Goal: Task Accomplishment & Management: Complete application form

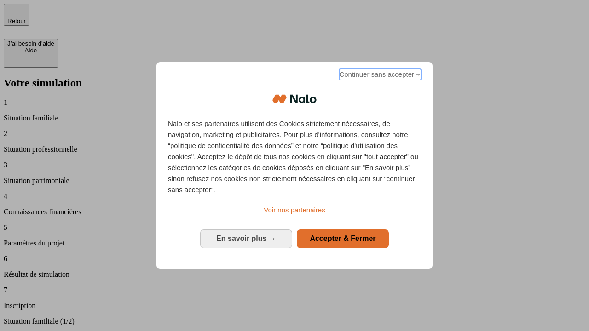
click at [379, 76] on span "Continuer sans accepter →" at bounding box center [380, 74] width 82 height 11
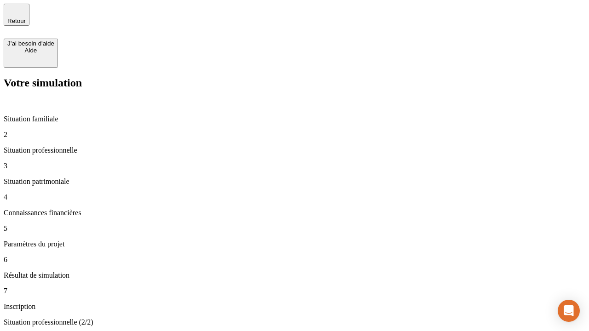
type input "30 000"
type input "1 000"
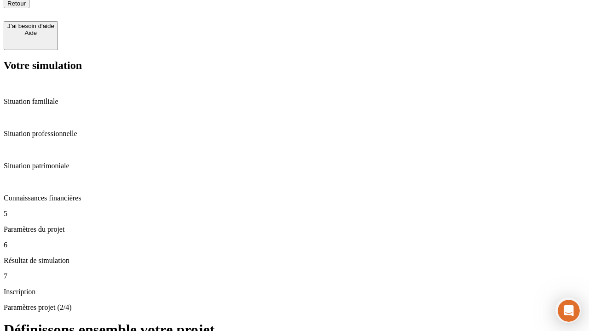
type input "65"
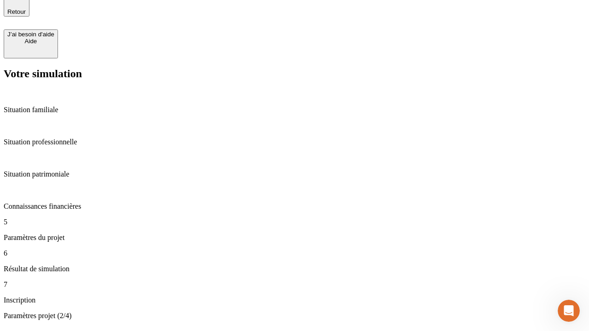
type input "5 000"
type input "640"
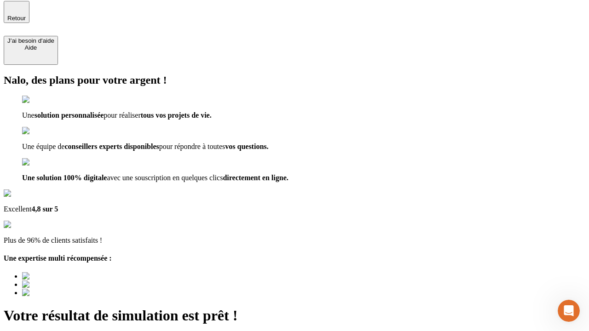
type input "[EMAIL_ADDRESS][DOMAIN_NAME]"
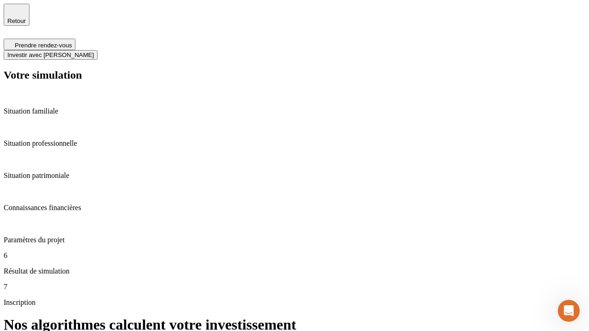
scroll to position [4, 0]
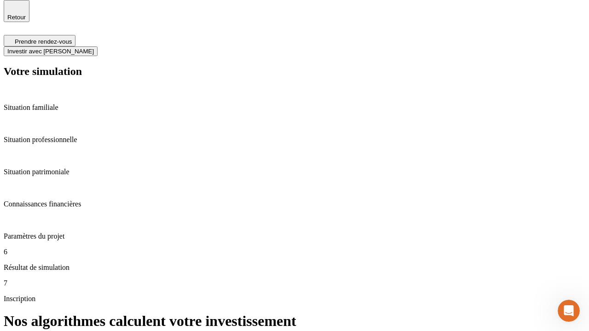
click at [94, 48] on span "Investir avec [PERSON_NAME]" at bounding box center [50, 51] width 87 height 7
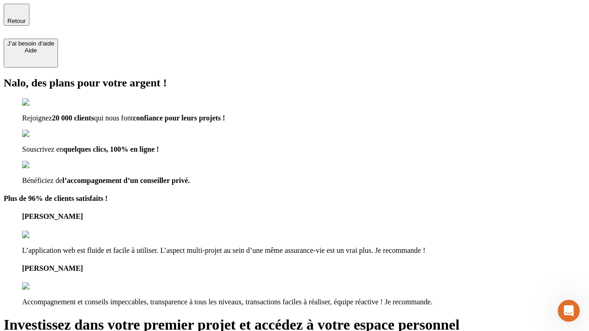
type input "[PERSON_NAME][EMAIL_ADDRESS][DOMAIN_NAME]"
